Goal: Task Accomplishment & Management: Manage account settings

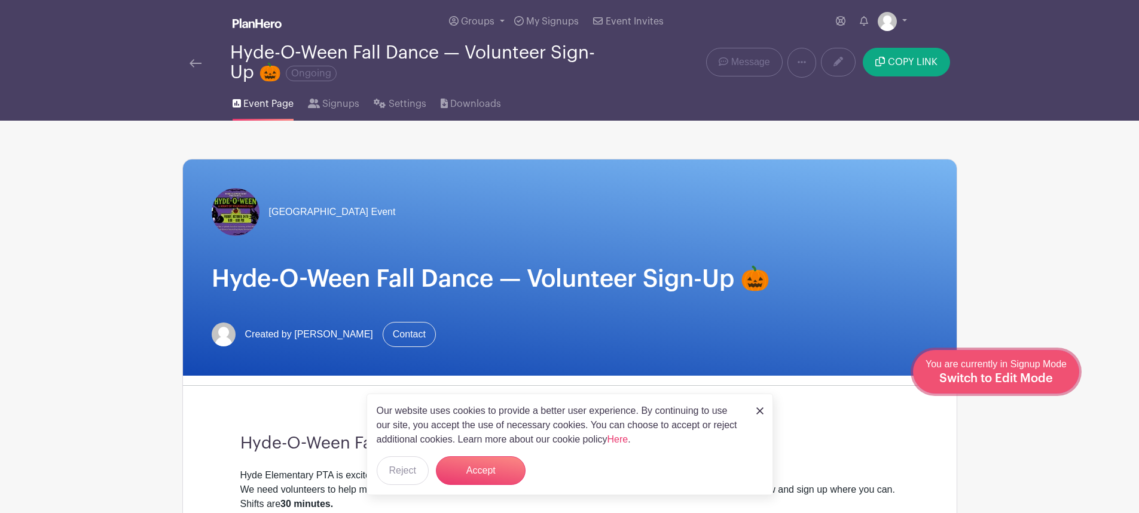
click at [1034, 376] on span "Switch to Edit Mode" at bounding box center [996, 379] width 114 height 12
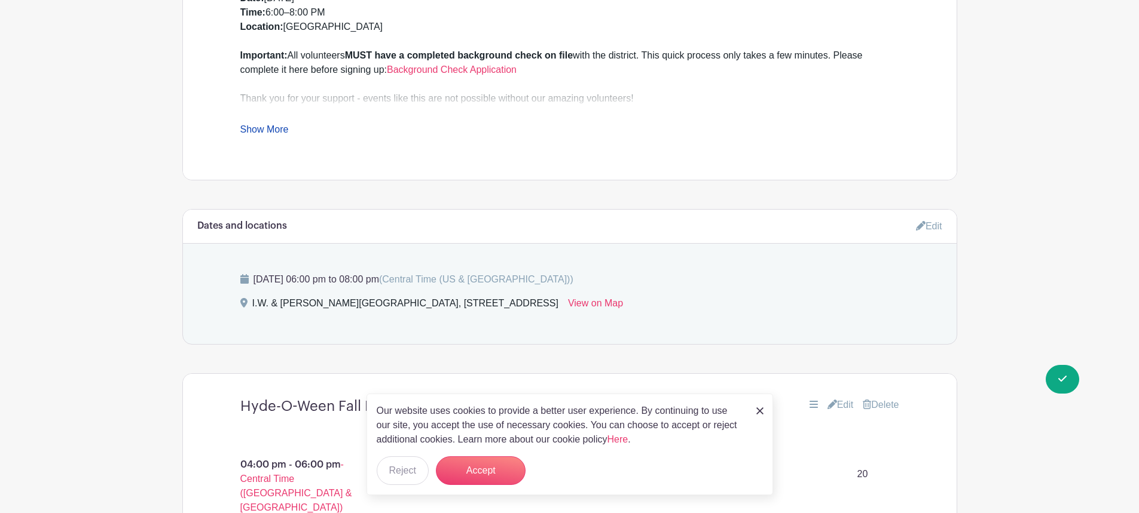
scroll to position [697, 0]
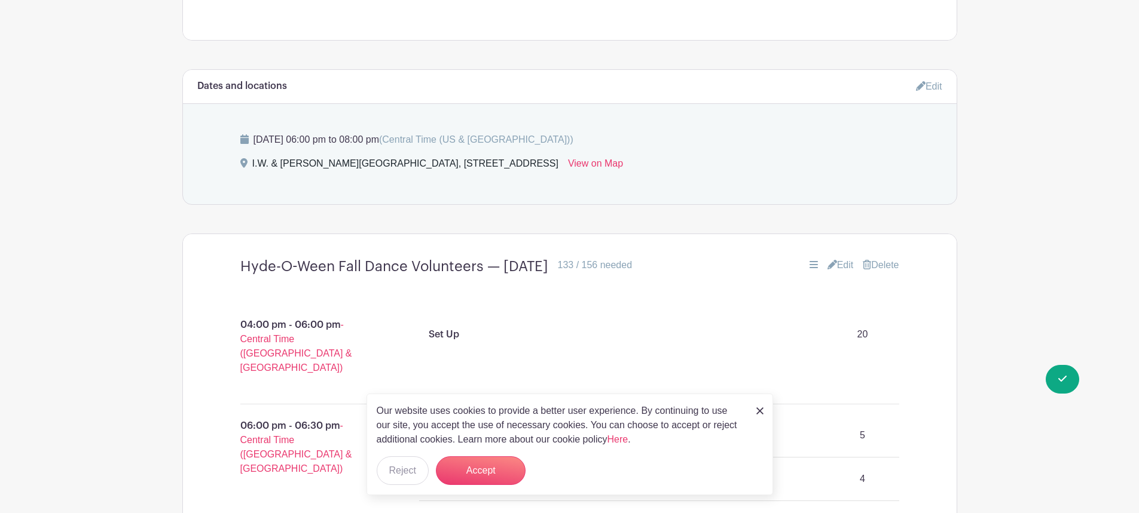
click at [842, 262] on link "Edit" at bounding box center [840, 265] width 26 height 14
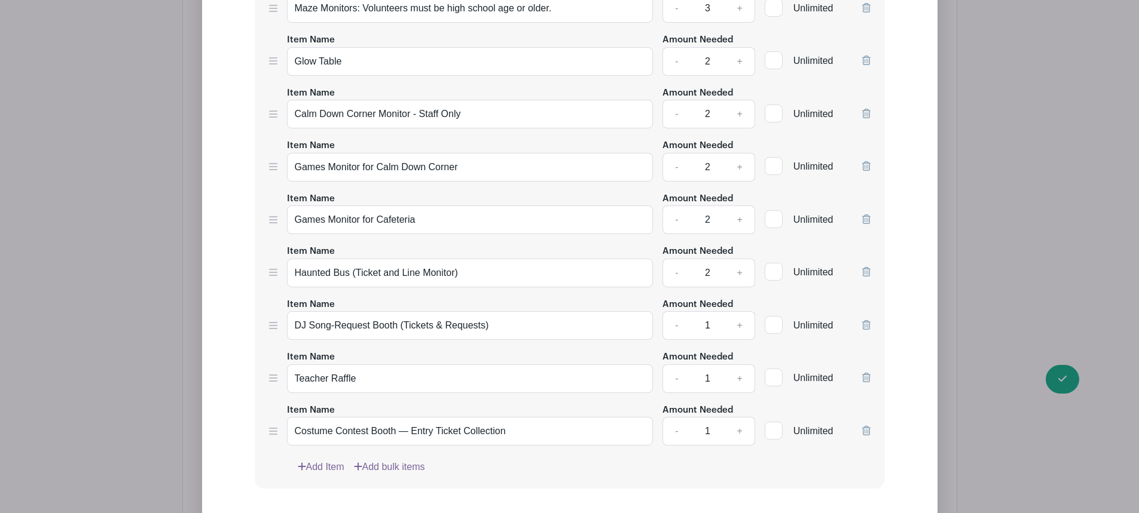
scroll to position [1813, 0]
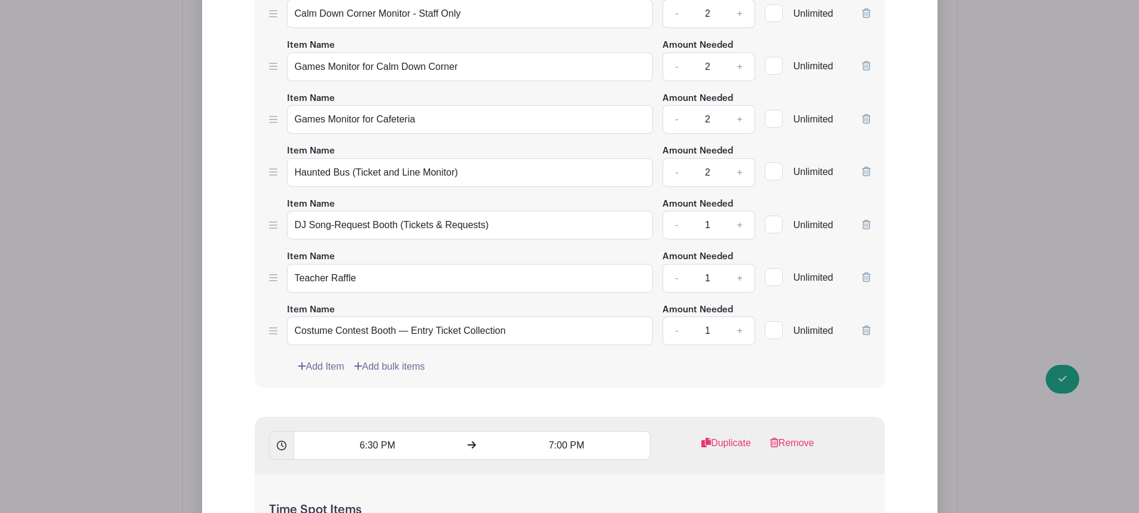
click at [325, 366] on link "Add Item" at bounding box center [321, 367] width 47 height 14
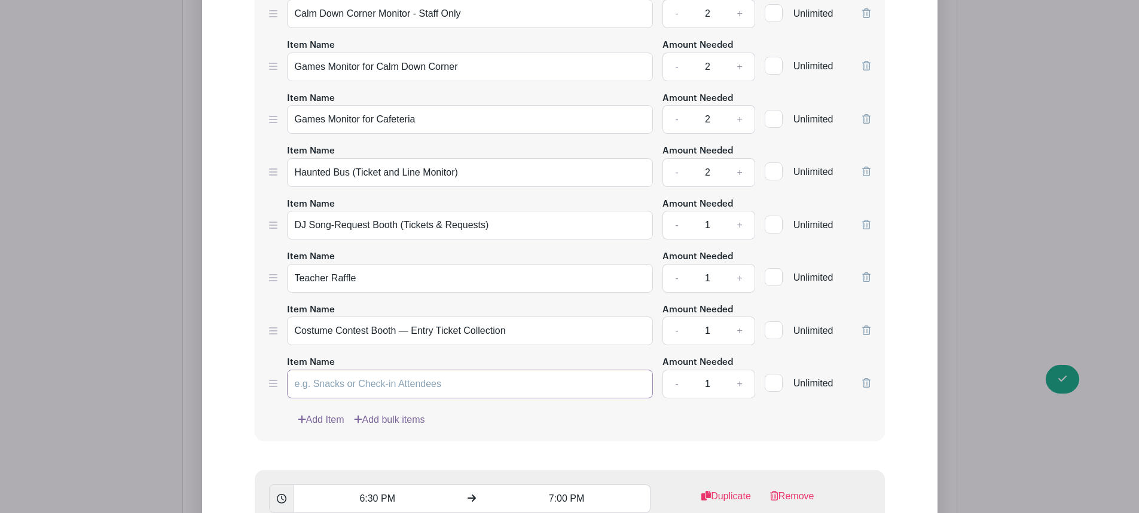
paste input "Information Table Volunteer"
type input "Information Table Volunteer"
click at [742, 383] on link "+" at bounding box center [739, 384] width 30 height 29
type input "2"
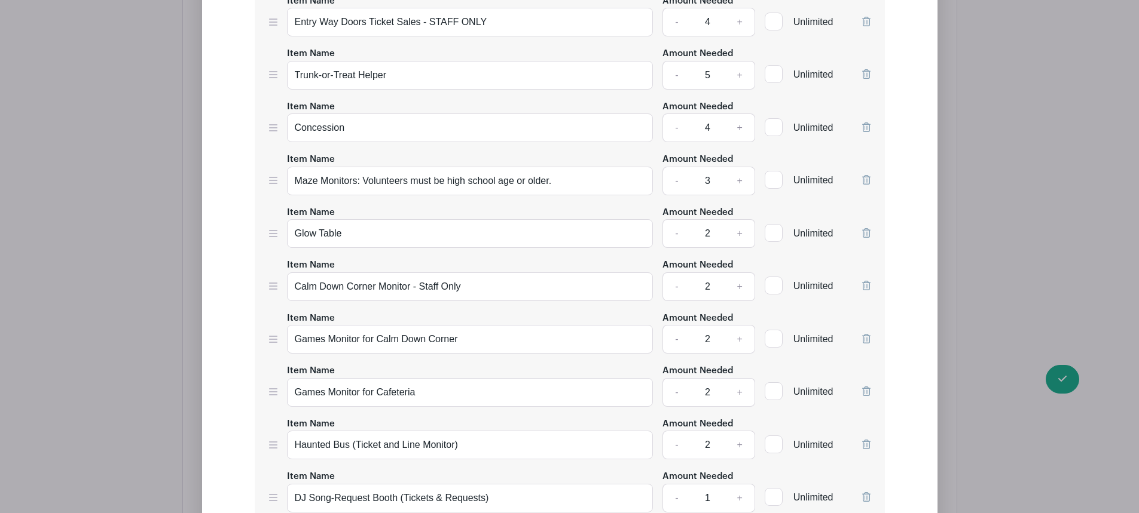
scroll to position [2649, 0]
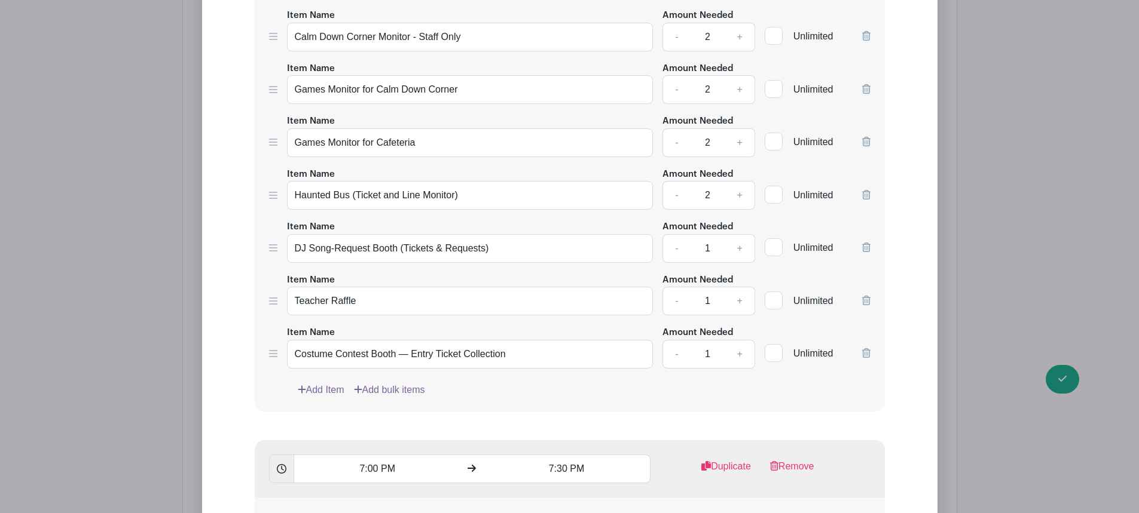
click at [326, 390] on link "Add Item" at bounding box center [321, 390] width 47 height 14
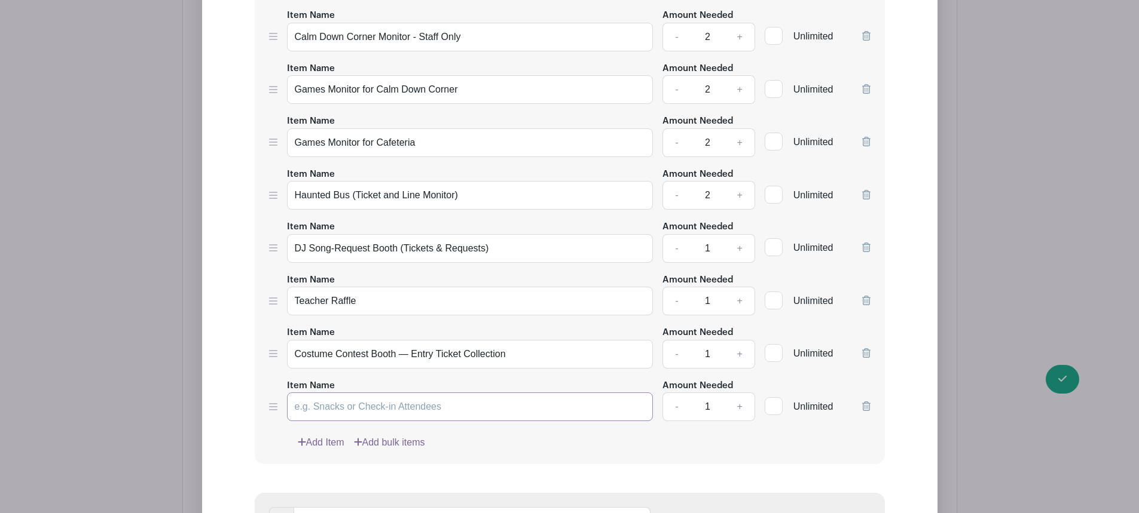
paste input "Information Table Volunteer"
type input "Information Table Volunteer"
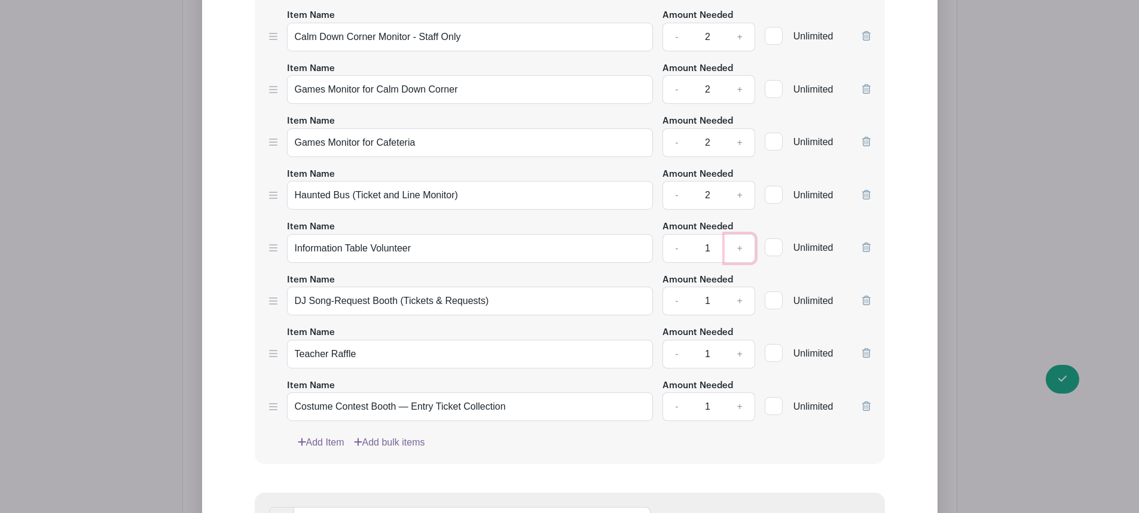
click at [741, 246] on link "+" at bounding box center [739, 248] width 30 height 29
type input "2"
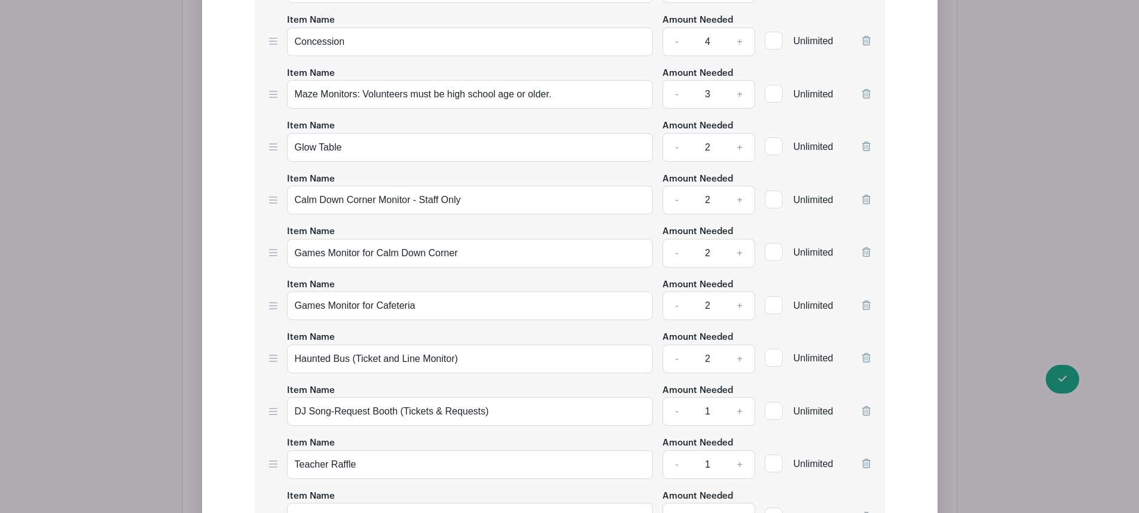
scroll to position [3486, 0]
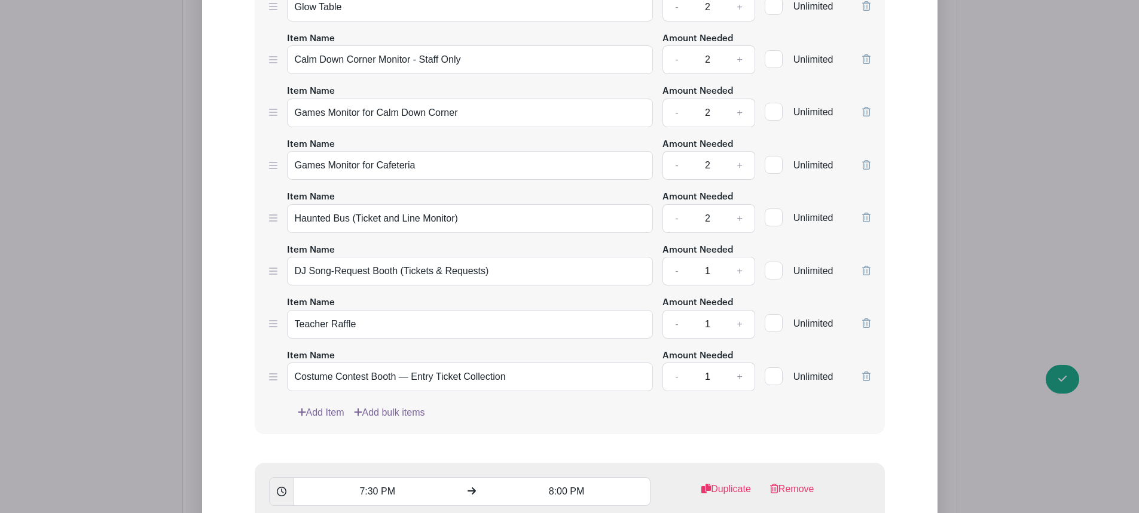
click at [319, 411] on link "Add Item" at bounding box center [321, 413] width 47 height 14
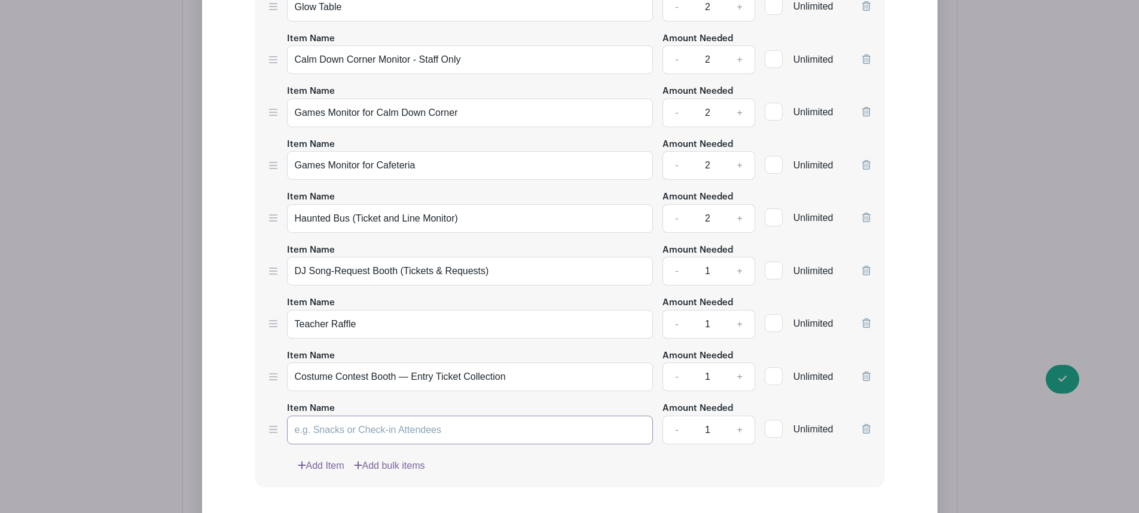
paste input "Information Table Volunteer"
type input "Information Table Volunteer"
click at [742, 431] on link "+" at bounding box center [739, 430] width 30 height 29
type input "2"
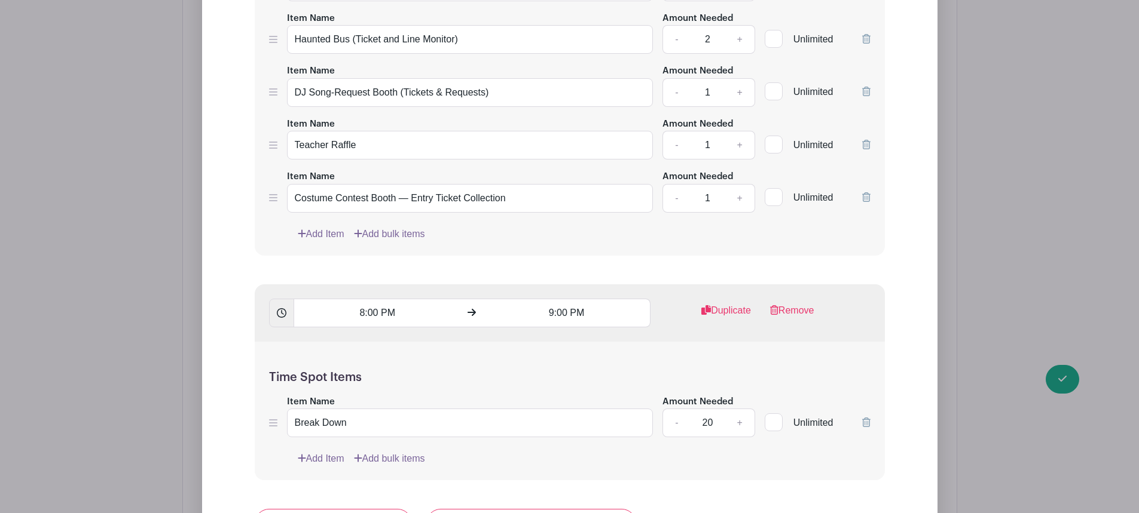
scroll to position [4549, 0]
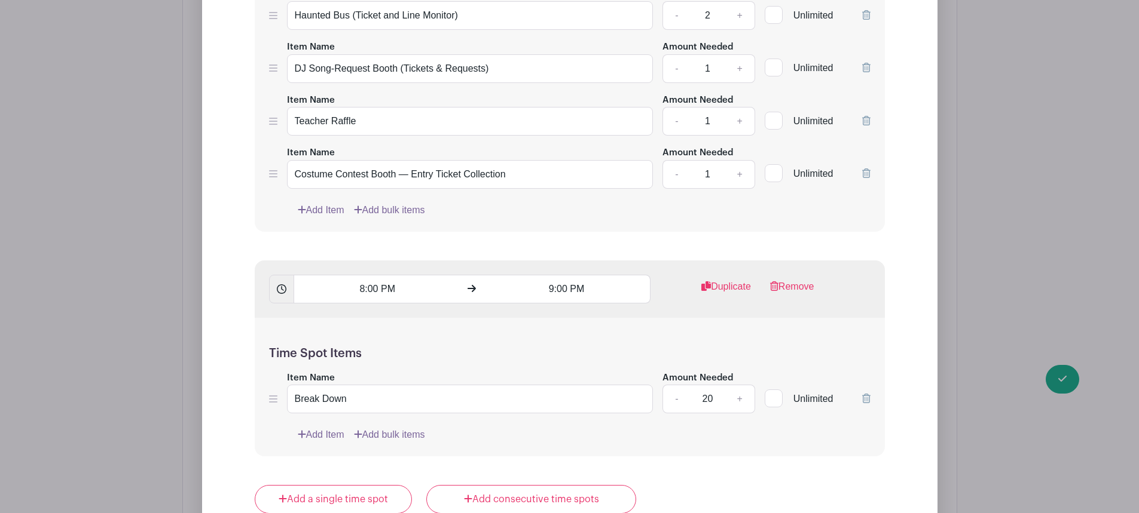
click at [319, 205] on link "Add Item" at bounding box center [321, 210] width 47 height 14
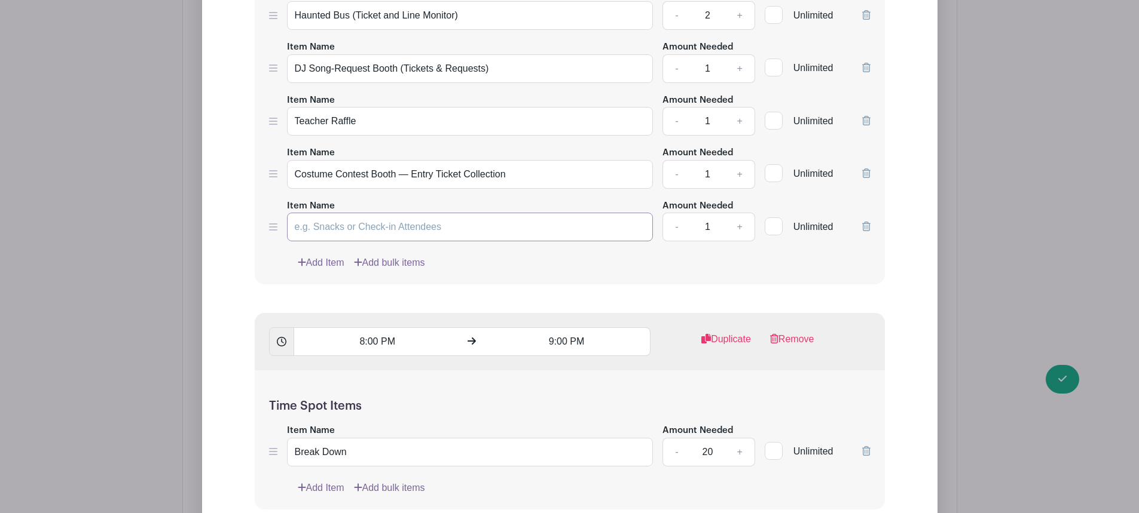
paste input "Information Table Volunteer"
type input "Information Table Volunteer"
click at [736, 228] on link "+" at bounding box center [739, 227] width 30 height 29
type input "2"
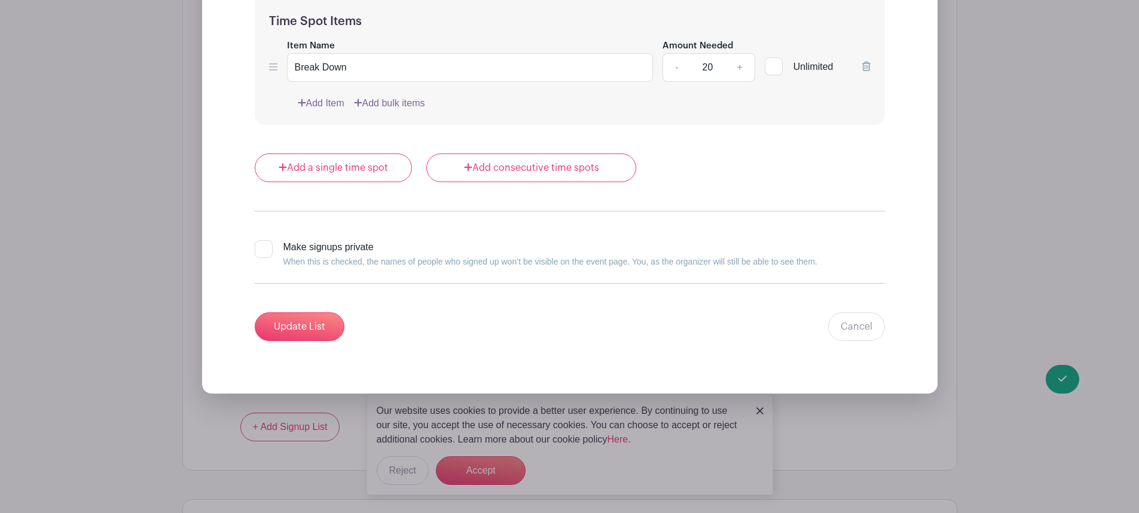
scroll to position [4967, 0]
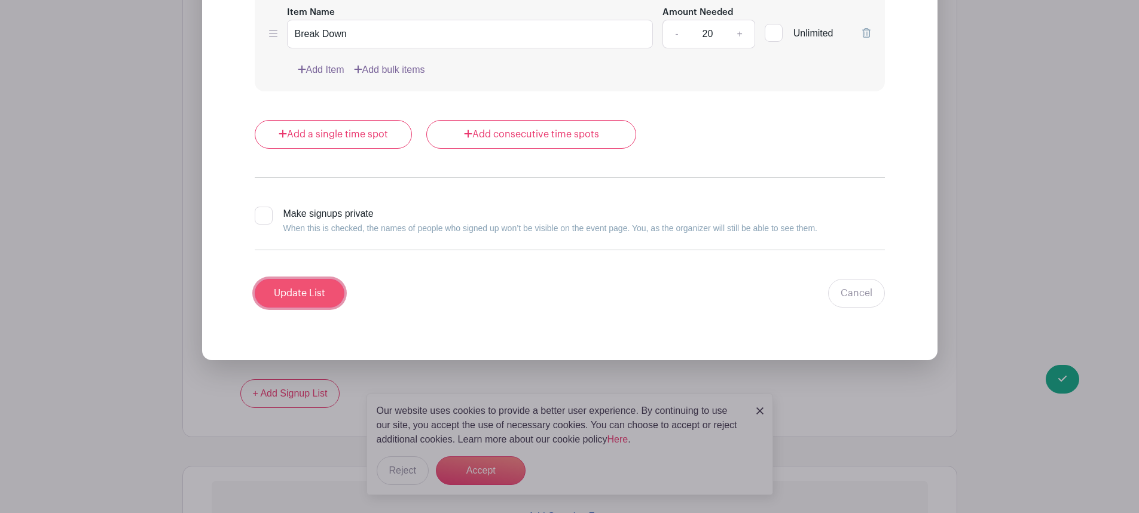
click at [307, 287] on input "Update List" at bounding box center [300, 293] width 90 height 29
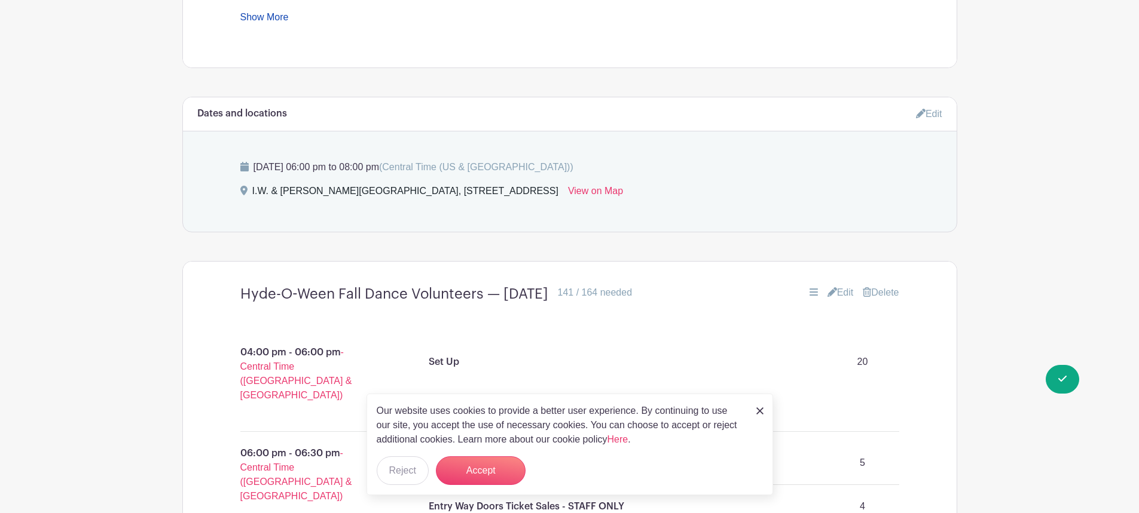
scroll to position [697, 0]
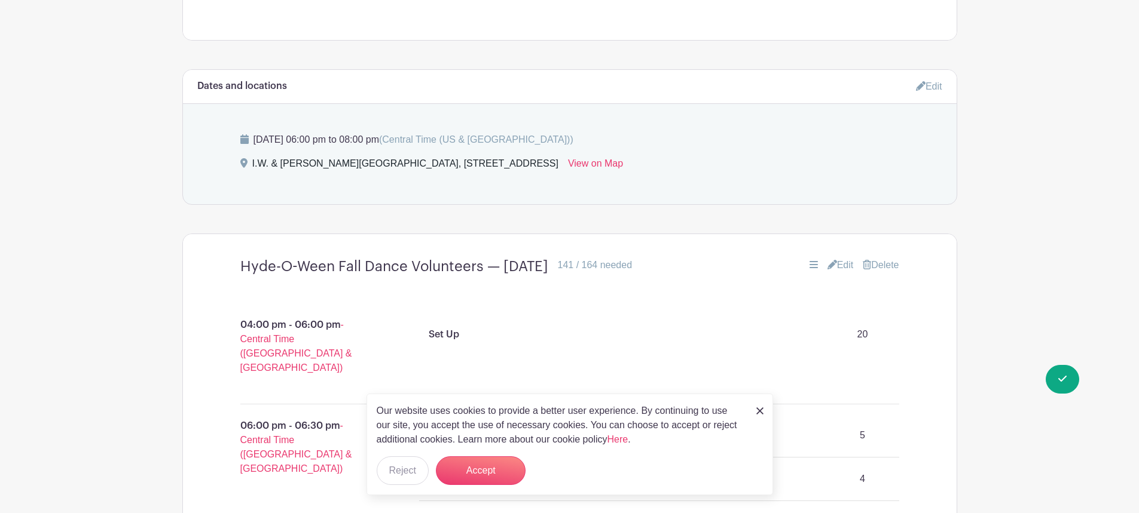
click at [842, 266] on link "Edit" at bounding box center [840, 265] width 26 height 14
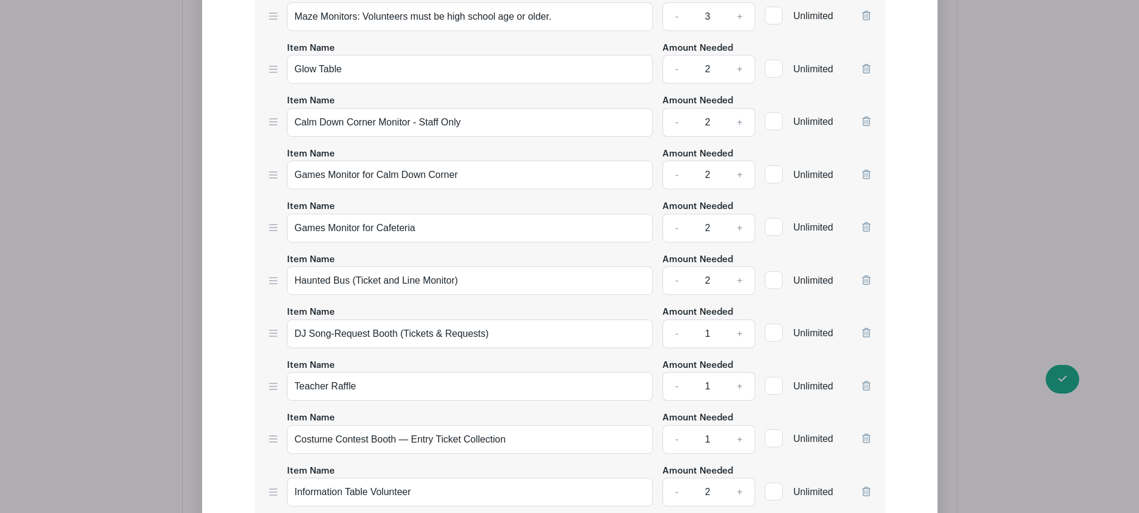
scroll to position [4323, 0]
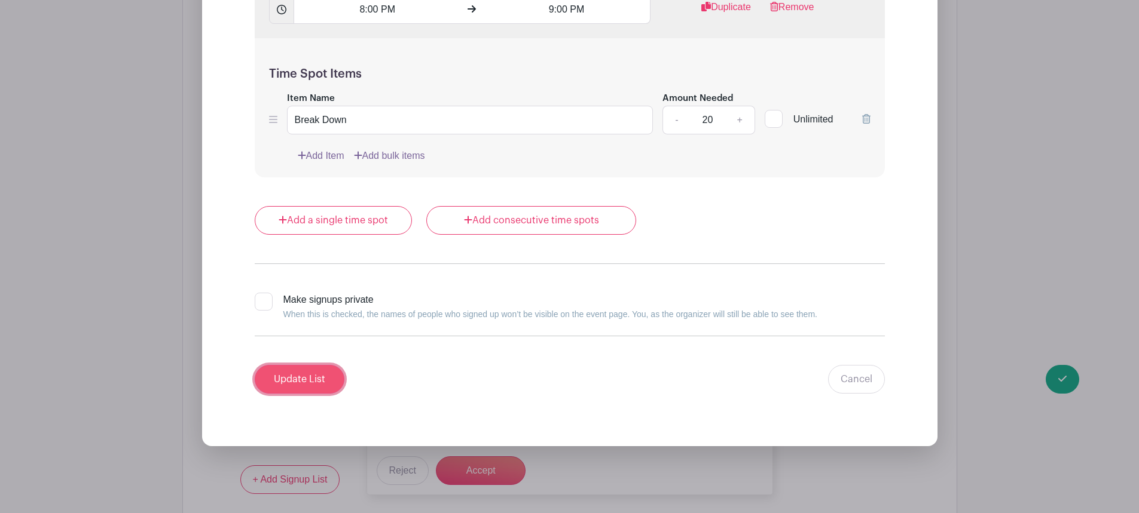
click at [298, 379] on input "Update List" at bounding box center [300, 379] width 90 height 29
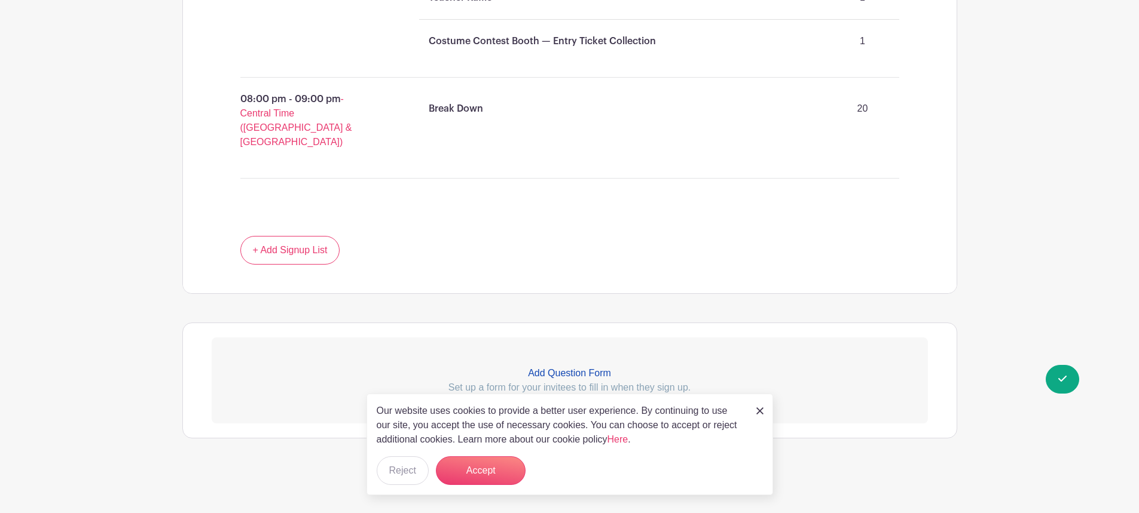
scroll to position [3360, 0]
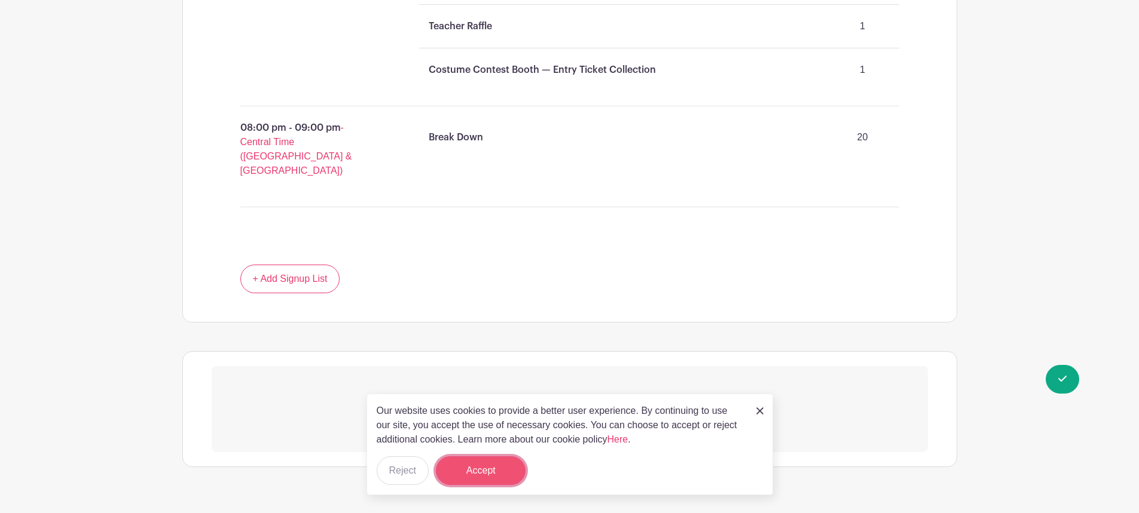
click at [465, 461] on button "Accept" at bounding box center [481, 471] width 90 height 29
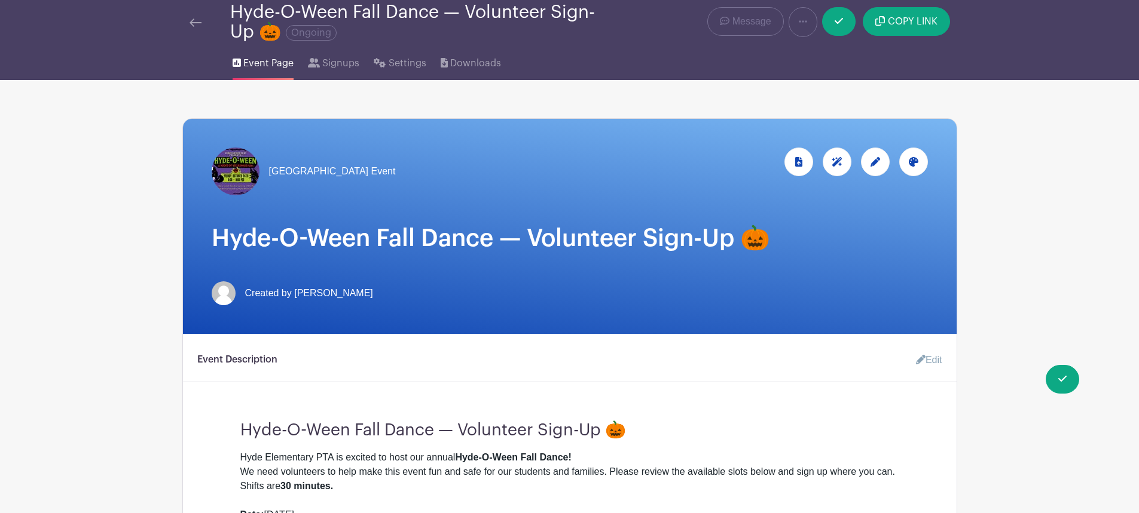
scroll to position [0, 0]
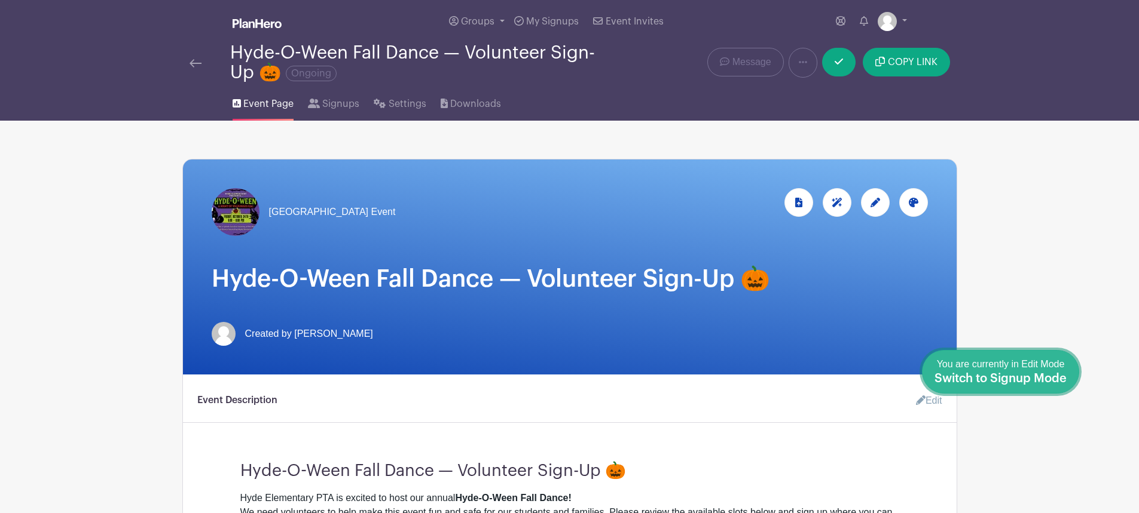
click at [1055, 370] on div "You are currently in Edit Mode Switch to Signup Mode" at bounding box center [1000, 371] width 132 height 29
